Goal: Task Accomplishment & Management: Use online tool/utility

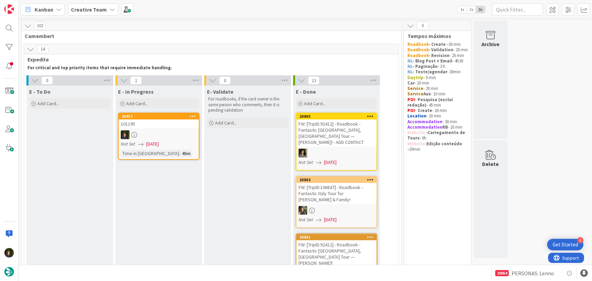
click at [149, 129] on link "20857 101195 Not Set [DATE] Time in [GEOGRAPHIC_DATA] : 45m" at bounding box center [158, 136] width 81 height 47
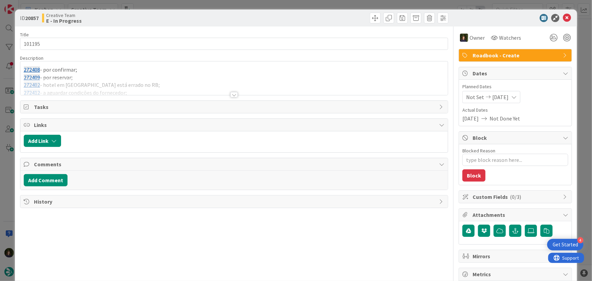
click at [232, 93] on div at bounding box center [233, 94] width 7 height 5
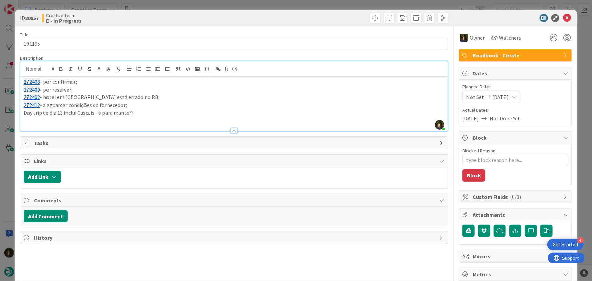
click at [37, 119] on p at bounding box center [234, 121] width 421 height 8
paste div
type textarea "x"
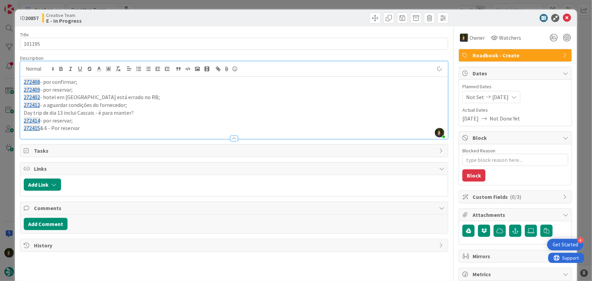
click at [101, 130] on p "272415 & 6 - Por reservar" at bounding box center [234, 128] width 421 height 8
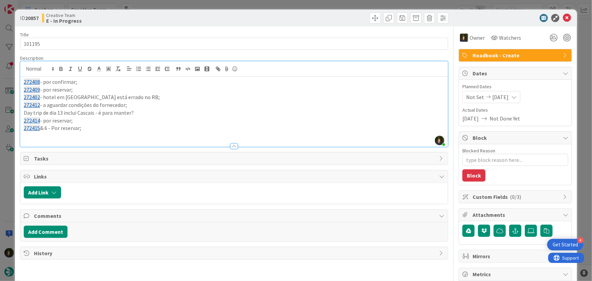
click at [48, 130] on p "272415 & 6 - Por reservar;" at bounding box center [234, 128] width 421 height 8
click at [102, 128] on p "272415 & 272416 - Por reservar;" at bounding box center [234, 128] width 421 height 8
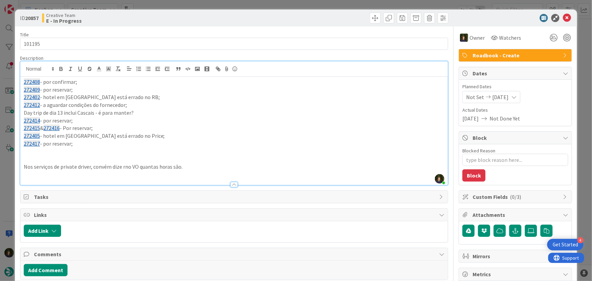
click at [137, 95] on p "272402 - hotel em [GEOGRAPHIC_DATA] está errado no RB;" at bounding box center [234, 97] width 421 height 8
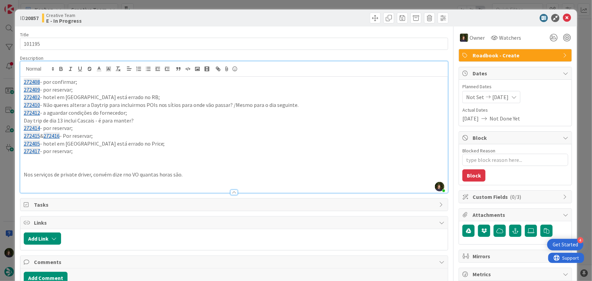
click at [65, 159] on p at bounding box center [234, 159] width 421 height 8
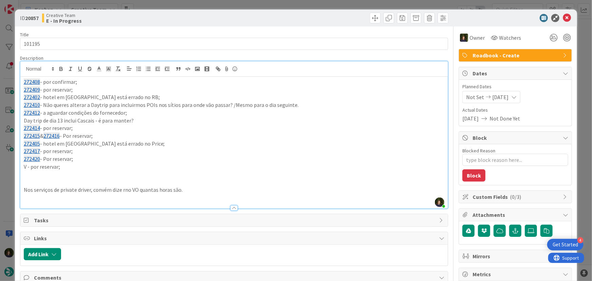
click at [25, 167] on p "V - por reservar;" at bounding box center [234, 167] width 421 height 8
click at [48, 178] on p at bounding box center [234, 182] width 421 height 8
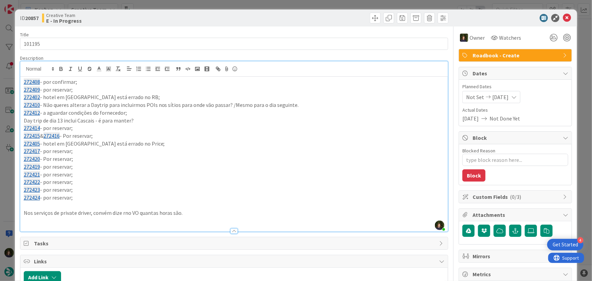
click at [251, 155] on p "272420 - Por reservar;" at bounding box center [234, 159] width 421 height 8
drag, startPoint x: 197, startPoint y: 214, endPoint x: 21, endPoint y: 96, distance: 211.3
click at [22, 80] on div "272408 - por confirmar; 272409 - por reservar; 272402 - hotel em [GEOGRAPHIC_DA…" at bounding box center [234, 154] width 428 height 155
copy div "272408 - por confirmar; 272409 - por reservar; 272402 - hotel em [GEOGRAPHIC_DA…"
click at [563, 19] on icon at bounding box center [567, 18] width 8 height 8
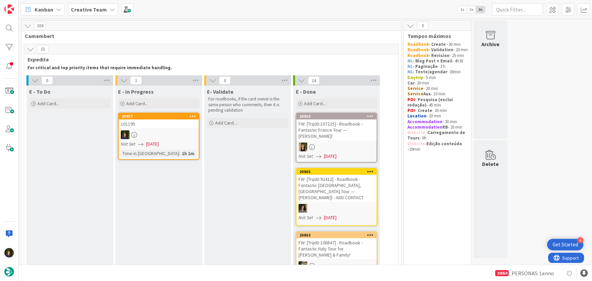
click at [192, 117] on icon at bounding box center [193, 116] width 6 height 5
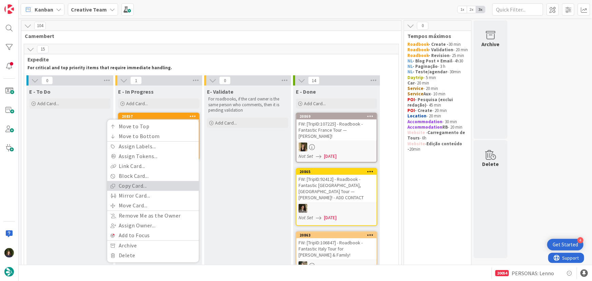
click at [159, 187] on link "Copy Card..." at bounding box center [153, 186] width 92 height 10
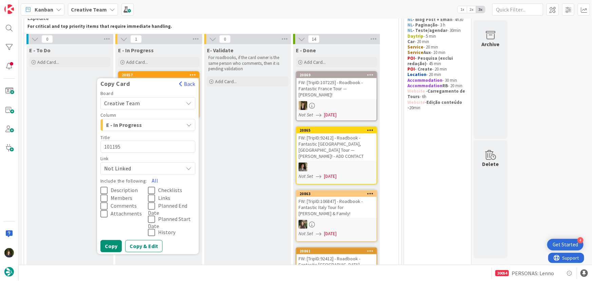
scroll to position [123, 0]
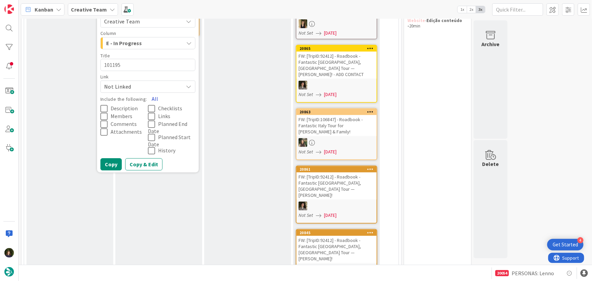
click at [155, 98] on button "All" at bounding box center [154, 99] width 15 height 12
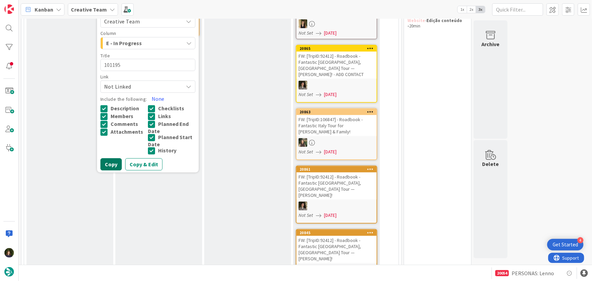
click at [102, 167] on button "Copy" at bounding box center [110, 164] width 21 height 12
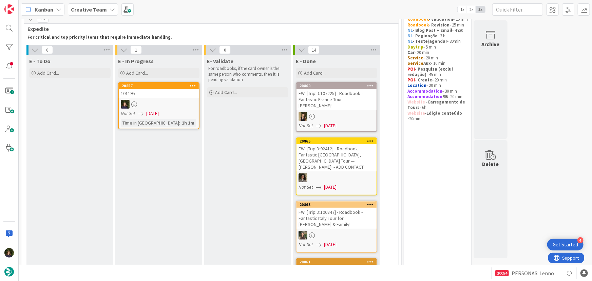
type textarea "x"
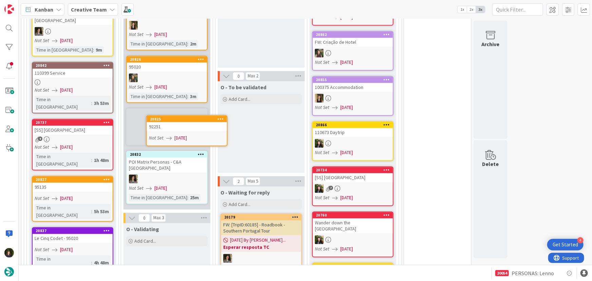
scroll to position [767, 0]
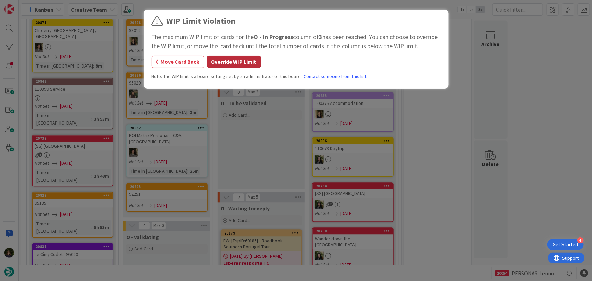
click at [225, 60] on button "Override WIP Limit" at bounding box center [234, 62] width 54 height 12
